Goal: Find specific page/section: Find specific page/section

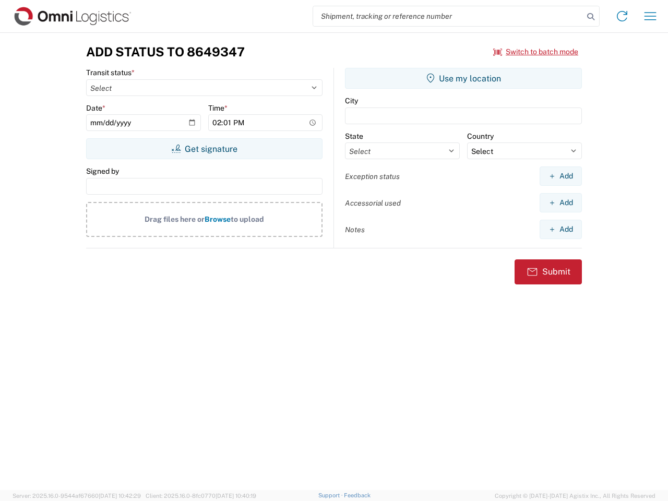
click at [449, 16] on input "search" at bounding box center [448, 16] width 271 height 20
click at [591, 17] on icon at bounding box center [591, 16] width 15 height 15
click at [623, 16] on icon at bounding box center [622, 16] width 17 height 17
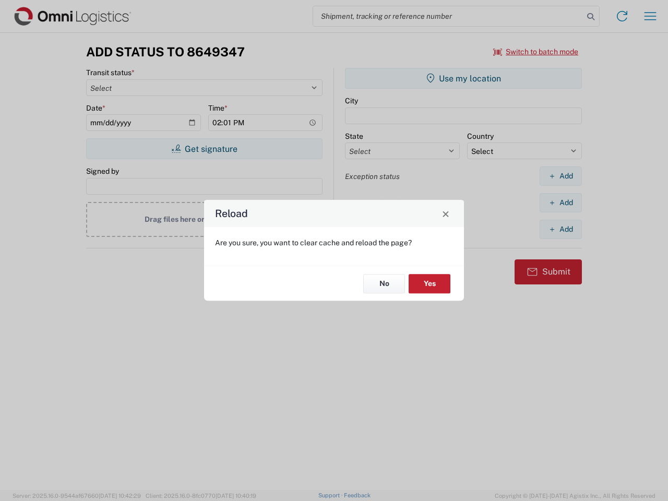
click at [651, 16] on div "Reload Are you sure, you want to clear cache and reload the page? No Yes" at bounding box center [334, 250] width 668 height 501
click at [536, 52] on div "Reload Are you sure, you want to clear cache and reload the page? No Yes" at bounding box center [334, 250] width 668 height 501
click at [204, 149] on div "Reload Are you sure, you want to clear cache and reload the page? No Yes" at bounding box center [334, 250] width 668 height 501
click at [464, 78] on div "Reload Are you sure, you want to clear cache and reload the page? No Yes" at bounding box center [334, 250] width 668 height 501
click at [561, 176] on div "Reload Are you sure, you want to clear cache and reload the page? No Yes" at bounding box center [334, 250] width 668 height 501
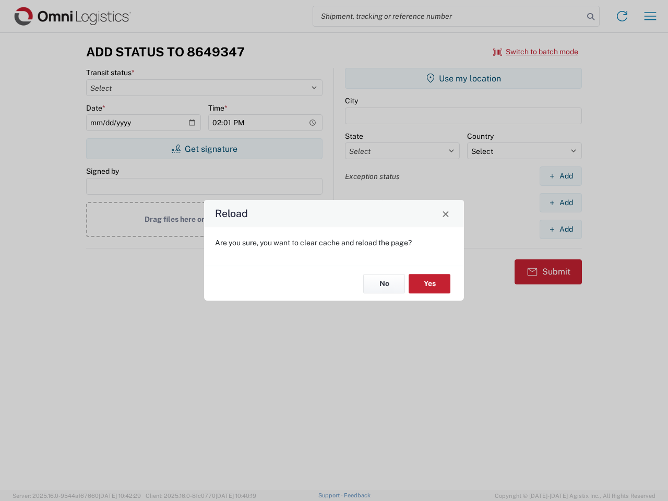
click at [561, 203] on div "Reload Are you sure, you want to clear cache and reload the page? No Yes" at bounding box center [334, 250] width 668 height 501
click at [561, 229] on div "Reload Are you sure, you want to clear cache and reload the page? No Yes" at bounding box center [334, 250] width 668 height 501
